Goal: Task Accomplishment & Management: Manage account settings

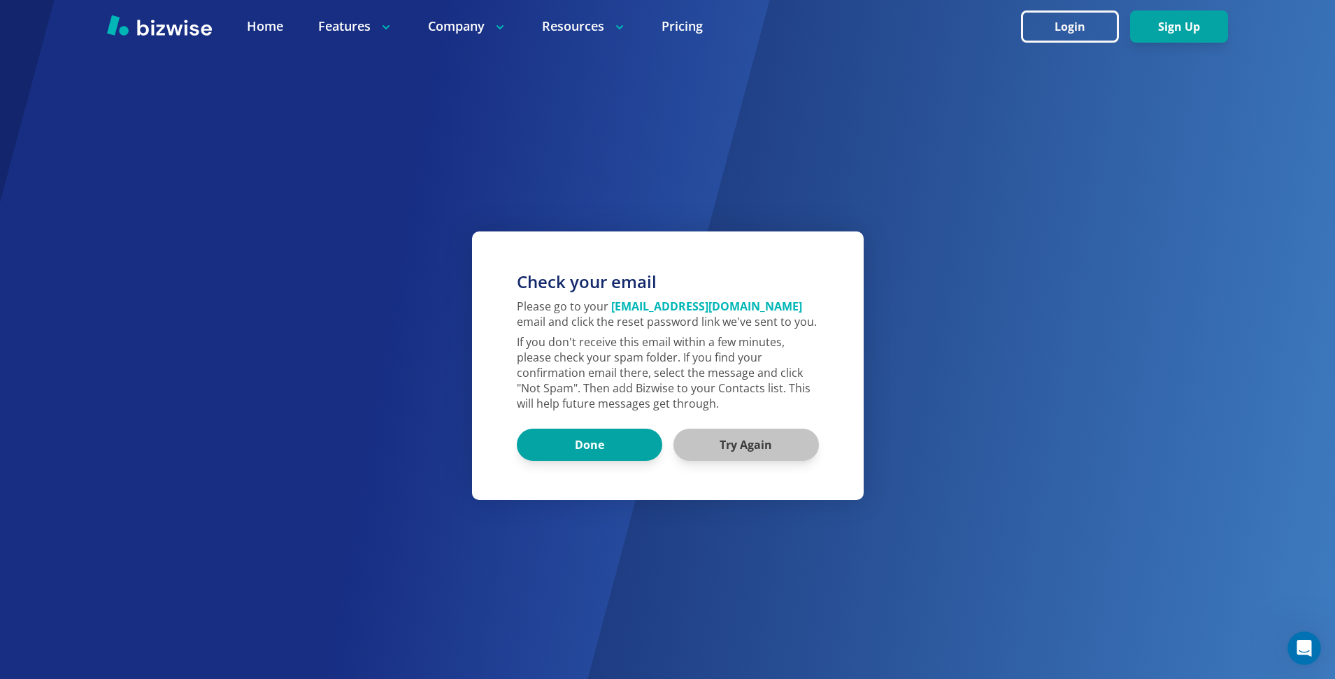
click at [749, 438] on button "Try Again" at bounding box center [745, 445] width 145 height 32
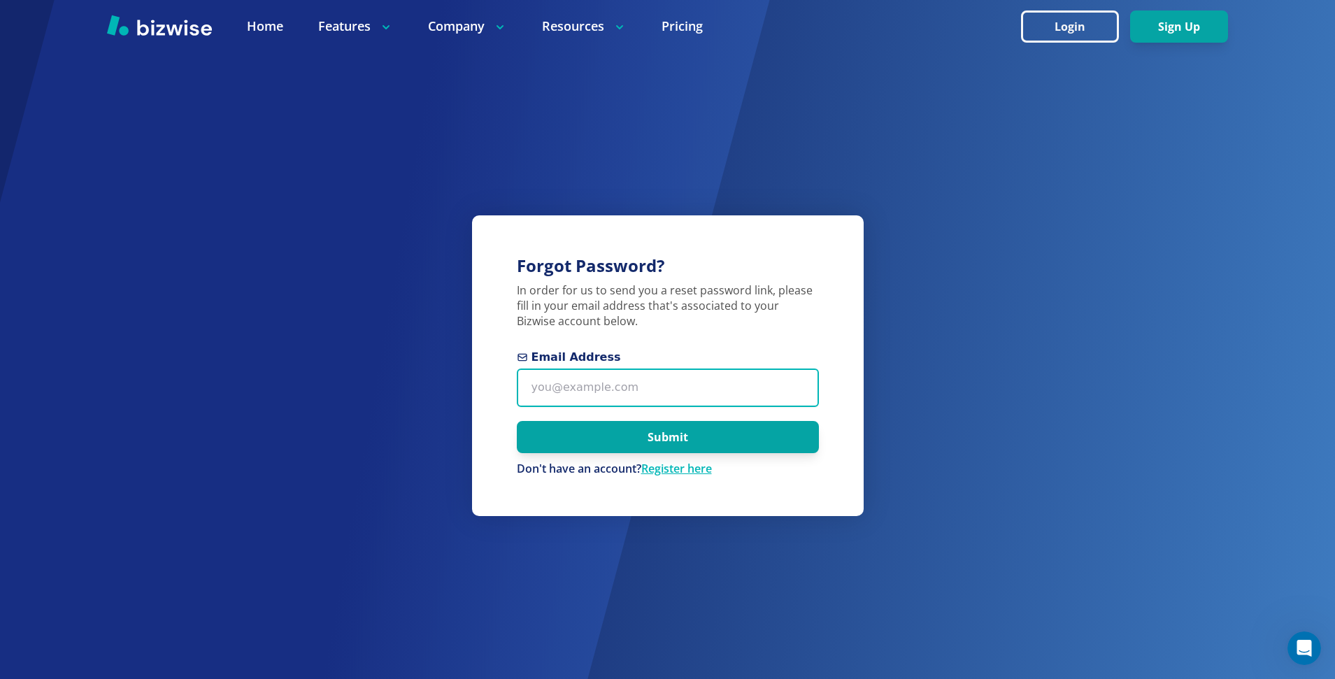
click at [566, 392] on input "Email Address" at bounding box center [668, 387] width 302 height 38
click at [202, 31] on img at bounding box center [159, 25] width 105 height 21
